Goal: Obtain resource: Download file/media

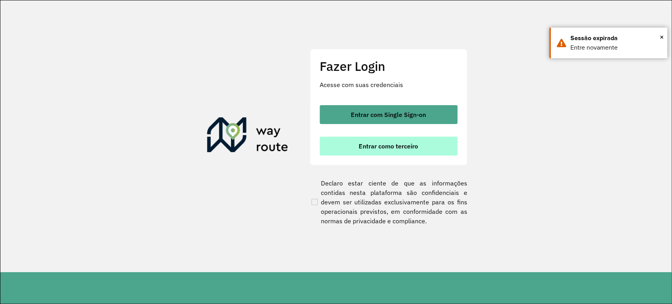
click at [403, 150] on button "Entrar como terceiro" at bounding box center [389, 146] width 138 height 19
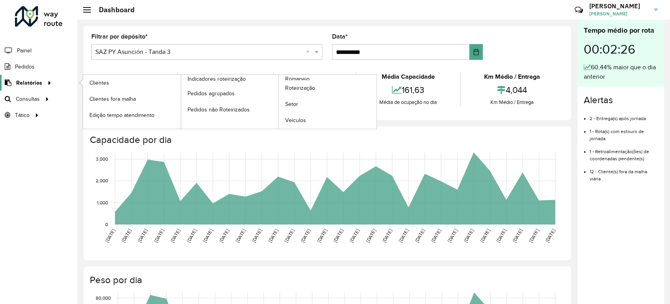
click at [49, 86] on icon at bounding box center [48, 82] width 7 height 12
click at [304, 84] on span "Roteirização" at bounding box center [301, 88] width 32 height 8
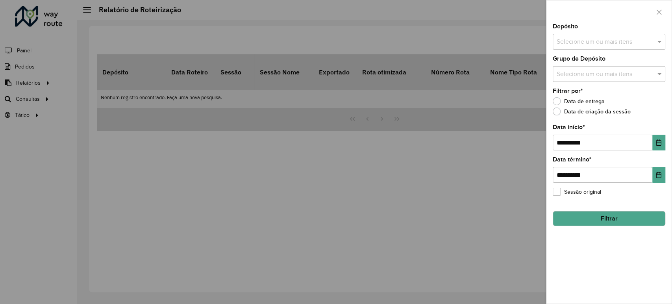
click at [580, 41] on input "text" at bounding box center [605, 41] width 101 height 9
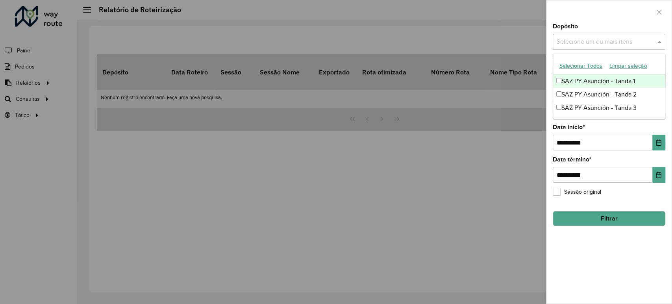
click at [573, 82] on div "SAZ PY Asunción - Tanda 1" at bounding box center [609, 80] width 112 height 13
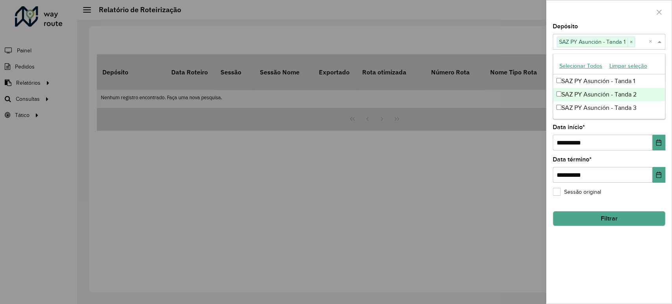
click at [578, 96] on div "SAZ PY Asunción - Tanda 2" at bounding box center [609, 94] width 112 height 13
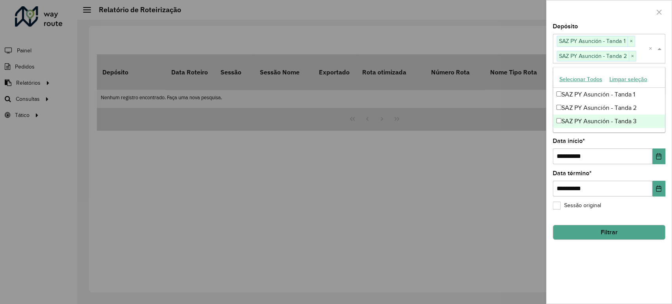
click at [583, 120] on div "SAZ PY Asunción - Tanda 3" at bounding box center [609, 121] width 112 height 13
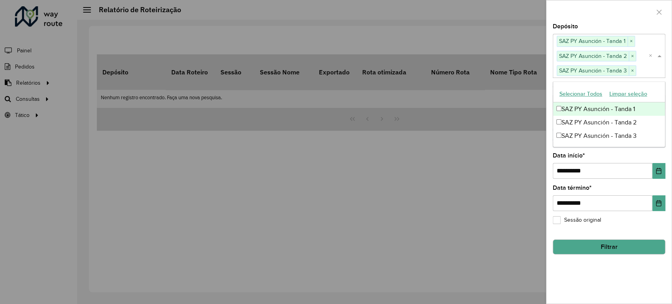
click at [619, 22] on div at bounding box center [608, 11] width 125 height 23
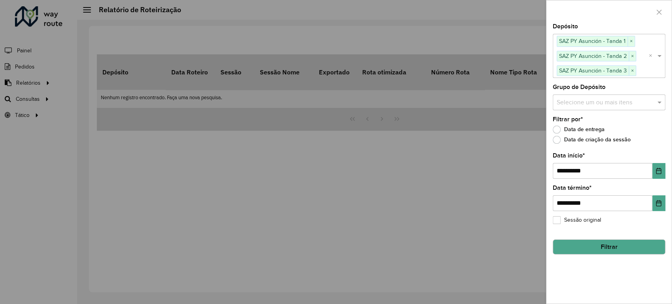
click at [610, 245] on button "Filtrar" at bounding box center [609, 246] width 113 height 15
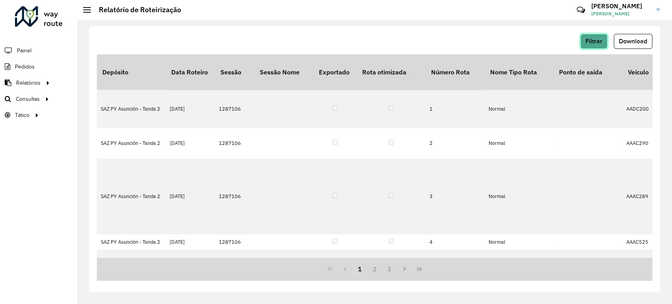
click at [593, 41] on span "Filtrar" at bounding box center [593, 41] width 17 height 7
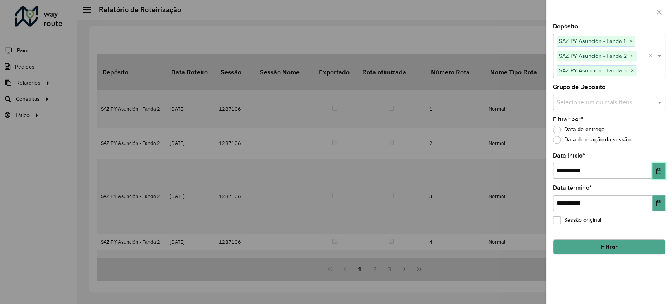
click at [664, 172] on button "Choose Date" at bounding box center [658, 171] width 13 height 16
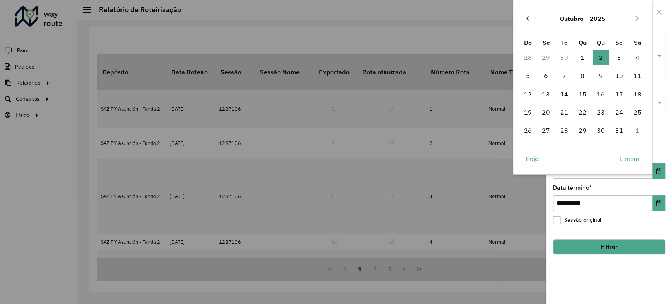
click at [530, 15] on icon "Previous Month" at bounding box center [528, 18] width 6 height 6
click at [546, 59] on span "1" at bounding box center [546, 58] width 16 height 16
type input "**********"
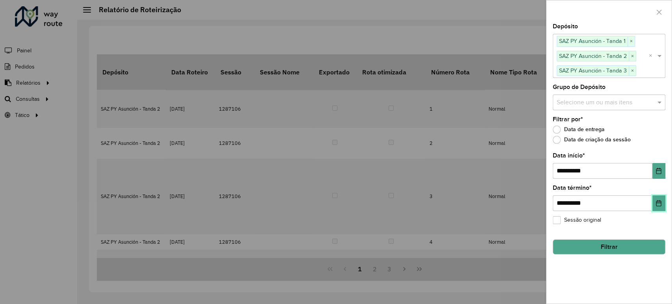
click at [659, 202] on icon "Choose Date" at bounding box center [659, 203] width 6 height 6
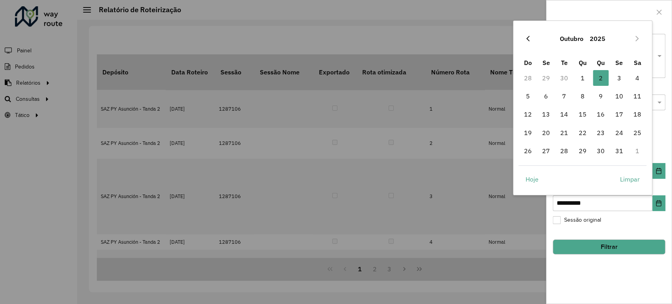
click at [526, 36] on icon "Previous Month" at bounding box center [528, 38] width 6 height 6
click at [569, 147] on span "30" at bounding box center [564, 151] width 16 height 16
type input "**********"
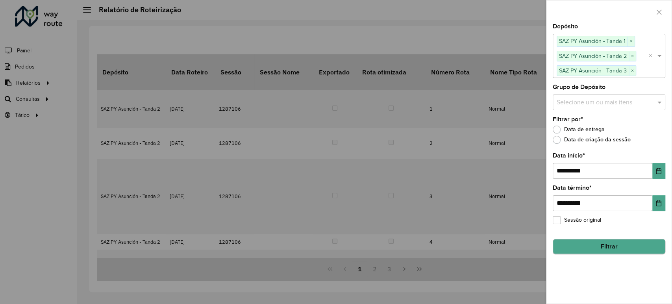
drag, startPoint x: 619, startPoint y: 254, endPoint x: 617, endPoint y: 251, distance: 4.1
click at [619, 254] on div "**********" at bounding box center [608, 164] width 125 height 280
click at [616, 247] on button "Filtrar" at bounding box center [609, 246] width 113 height 15
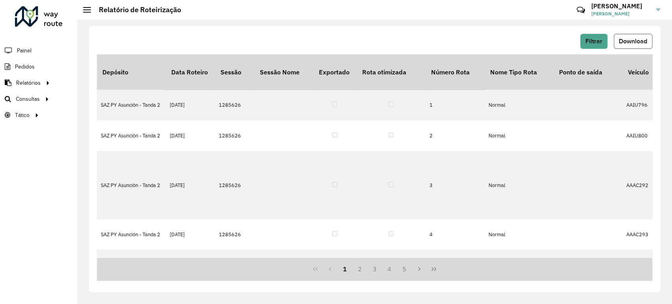
click at [634, 37] on button "Download" at bounding box center [633, 41] width 39 height 15
